Goal: Task Accomplishment & Management: Use online tool/utility

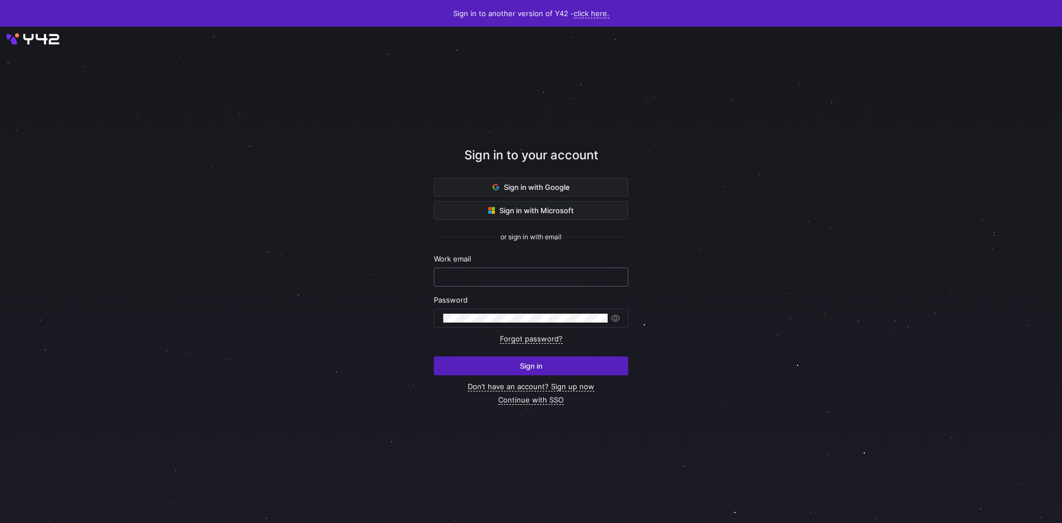
click at [482, 284] on div at bounding box center [531, 277] width 176 height 18
type input "airon.hiwatig@cambridge.org"
click at [498, 359] on span "submit" at bounding box center [530, 366] width 193 height 18
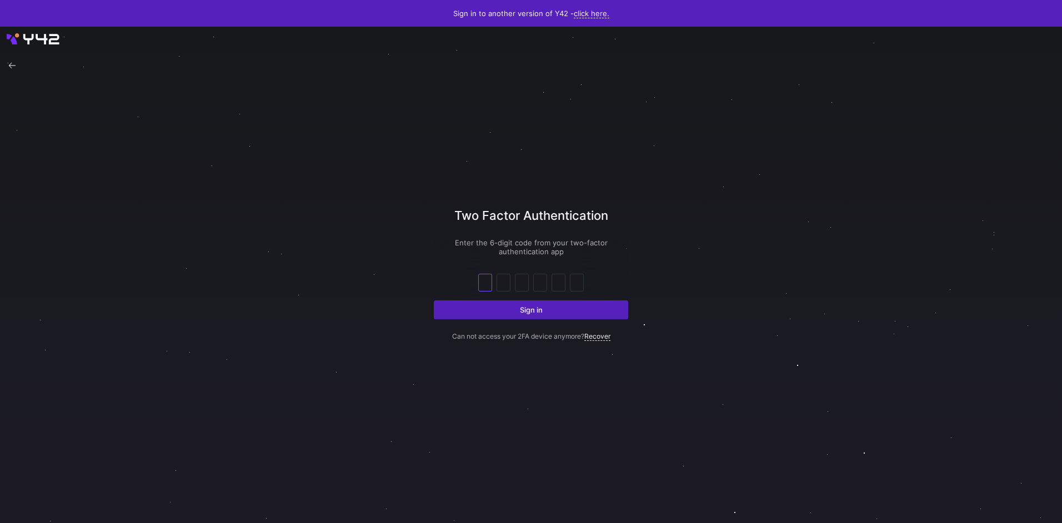
type input "8"
type input "9"
type input "4"
type input "1"
type input "4"
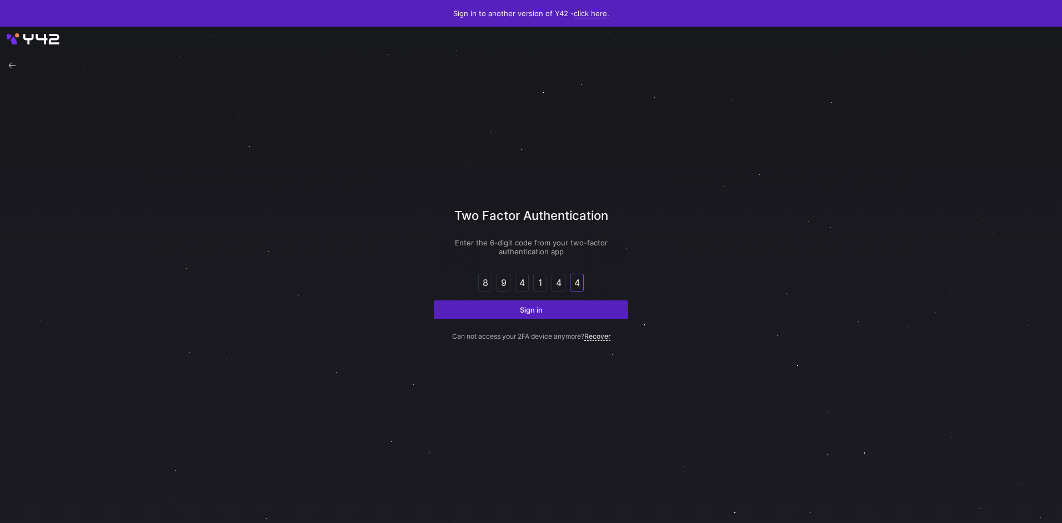
type input "4"
click at [434, 301] on button "Sign in" at bounding box center [531, 310] width 194 height 19
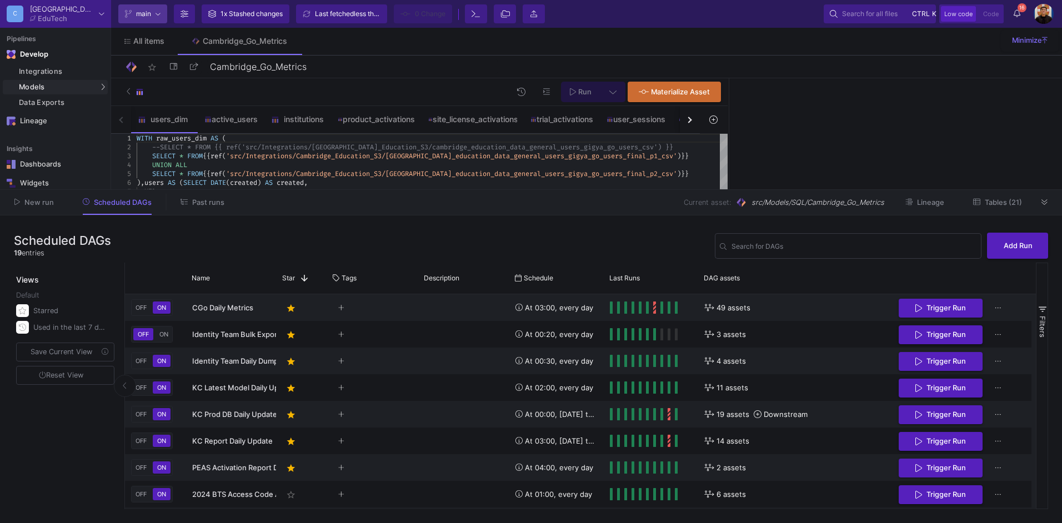
click at [159, 18] on fa-icon at bounding box center [158, 14] width 5 height 17
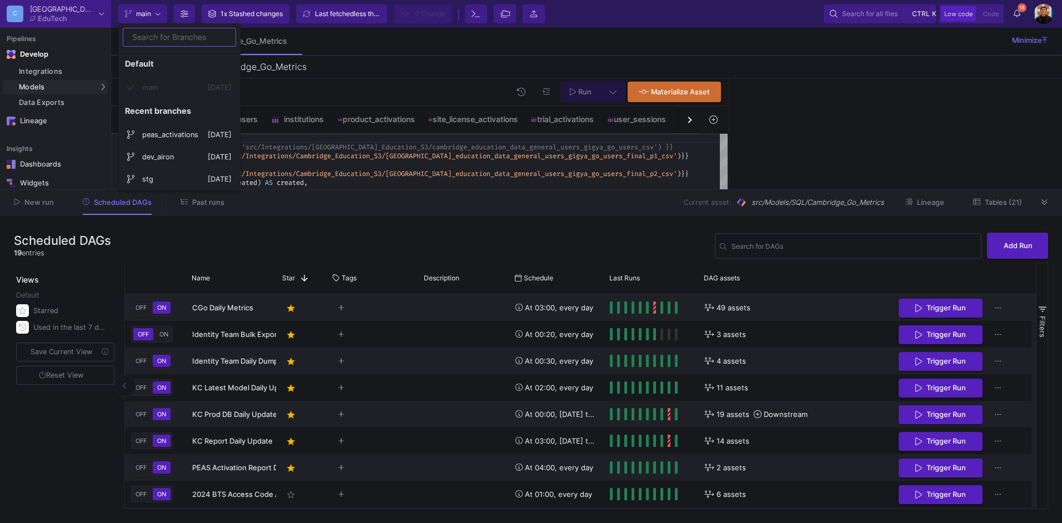
drag, startPoint x: 371, startPoint y: 34, endPoint x: 404, endPoint y: 66, distance: 45.2
click at [371, 36] on div at bounding box center [531, 261] width 1062 height 523
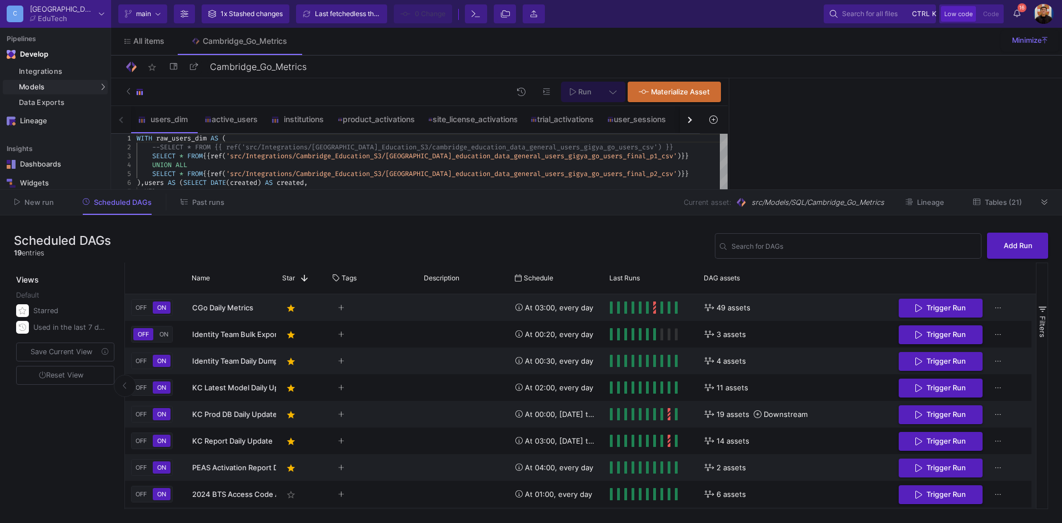
scroll to position [0, 11]
click at [570, 162] on div "UNION ALL" at bounding box center [432, 165] width 591 height 9
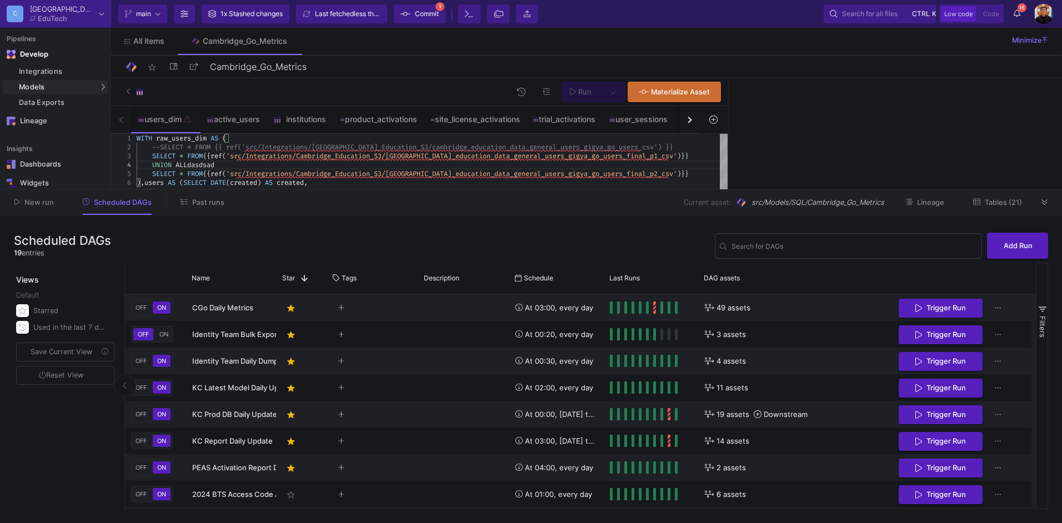
click at [423, 10] on span "Commit" at bounding box center [427, 14] width 24 height 17
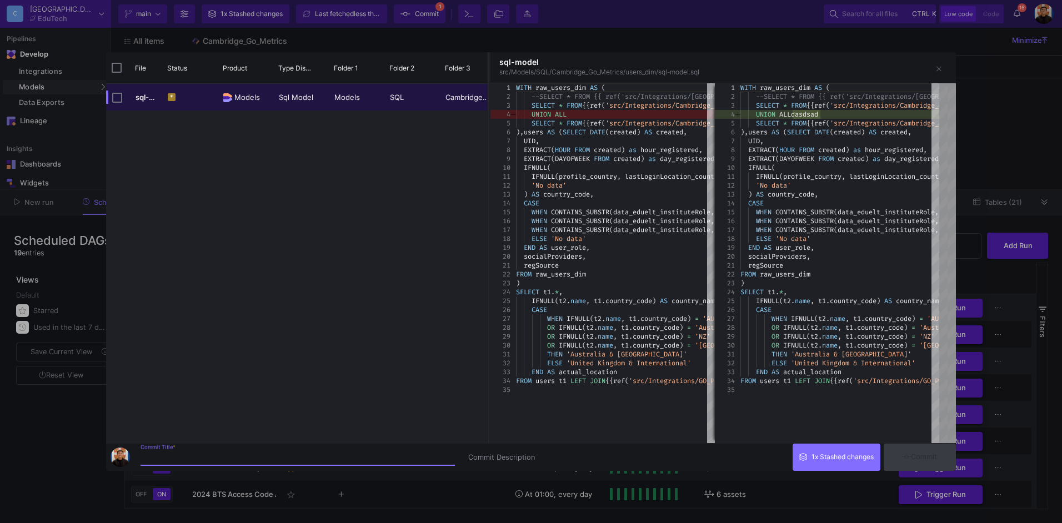
click at [1015, 116] on div at bounding box center [531, 261] width 1062 height 523
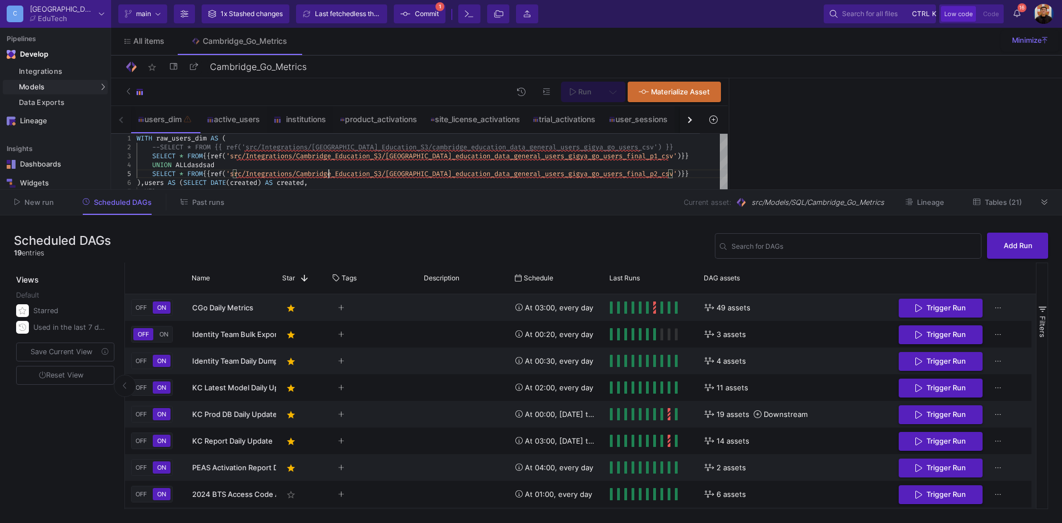
click at [327, 174] on span "'src/Integrations/Cambridge_Education_S3/[GEOGRAPHIC_DATA]" at bounding box center [339, 173] width 226 height 9
type textarea "WITH raw_users_dim AS ( --SELECT * FROM {{ ref('src/Integrations/Cambridge_Educ…"
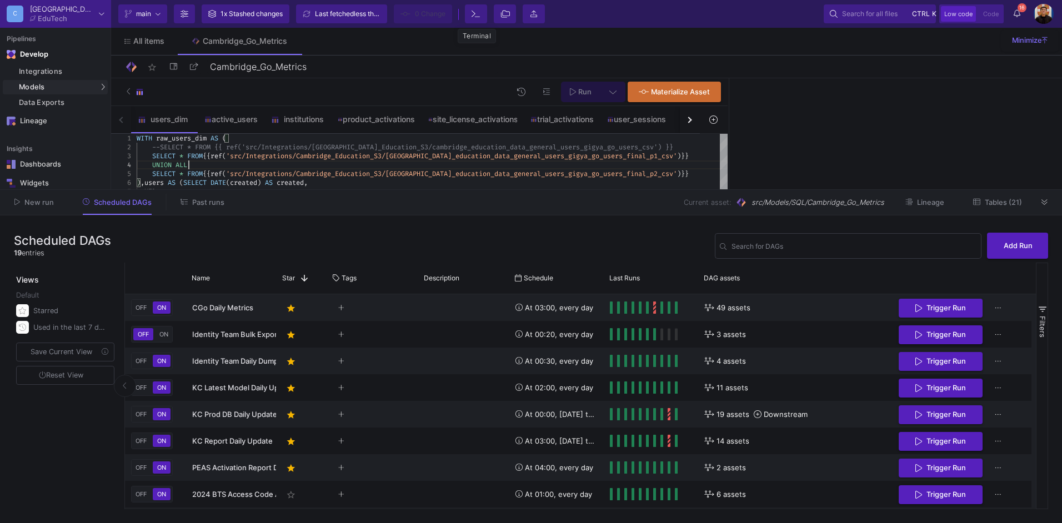
click at [478, 16] on icon at bounding box center [476, 14] width 9 height 8
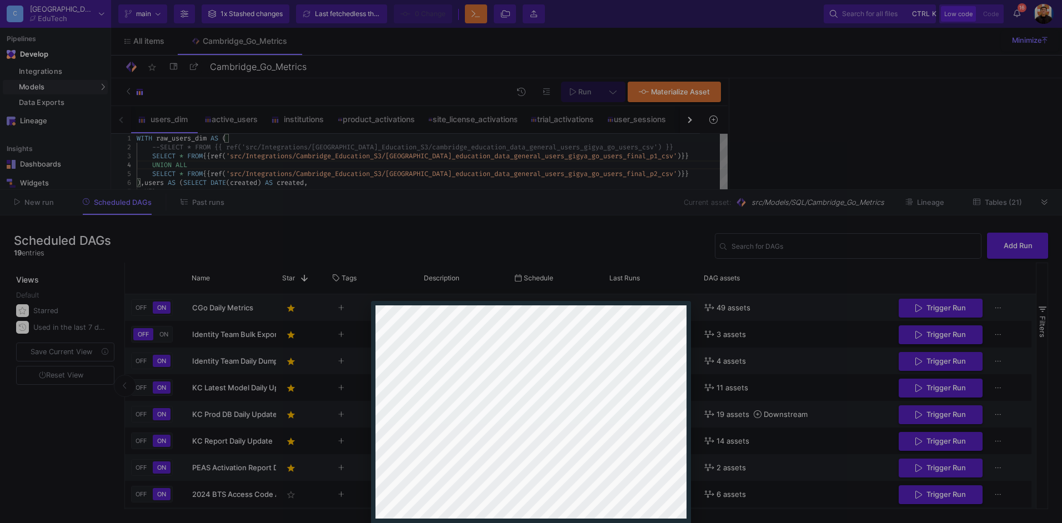
click at [785, 161] on div at bounding box center [531, 261] width 1062 height 523
